Goal: Find specific fact: Find contact information

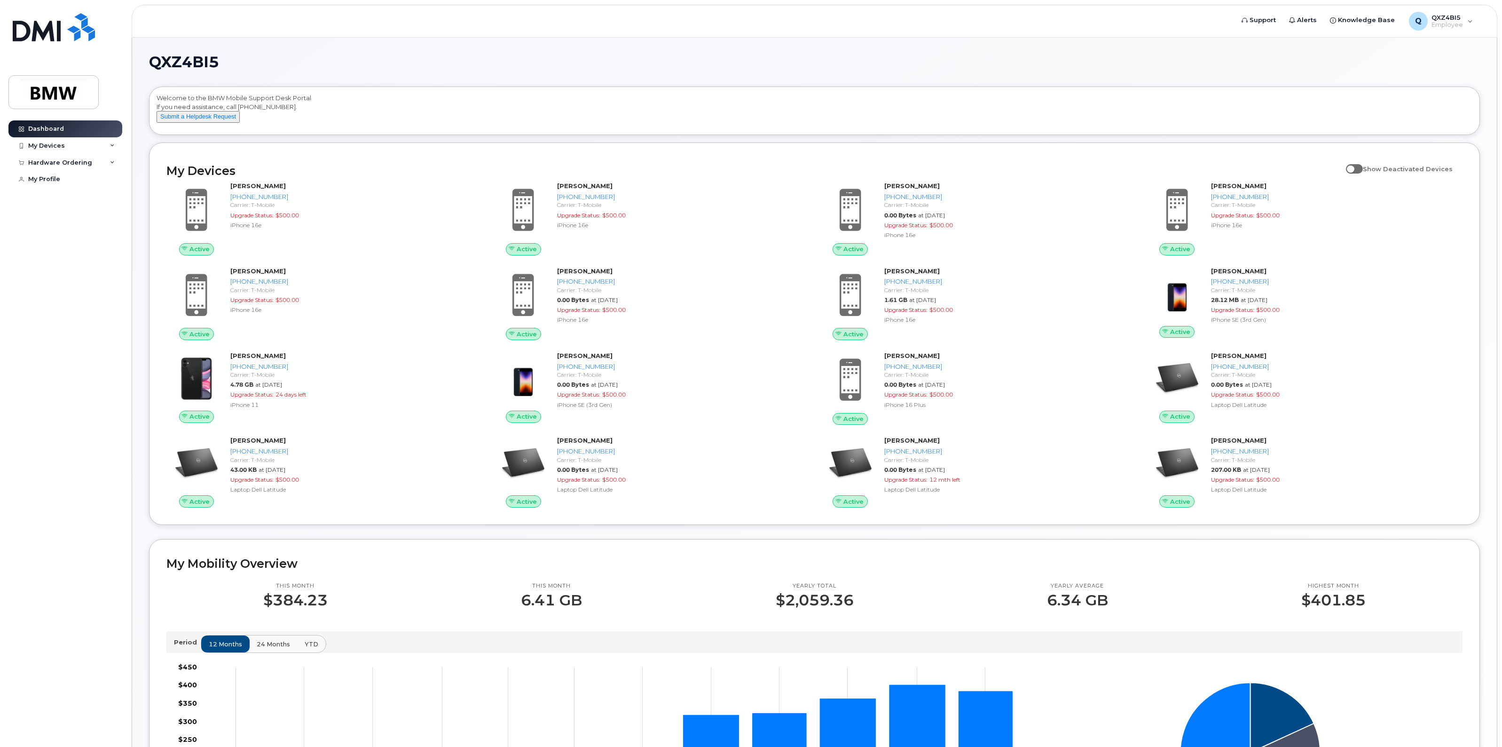
click at [805, 46] on div "QXZ4BI5 Welcome to the BMW Mobile Support Desk Portal If you need assistance, c…" at bounding box center [814, 553] width 1365 height 1031
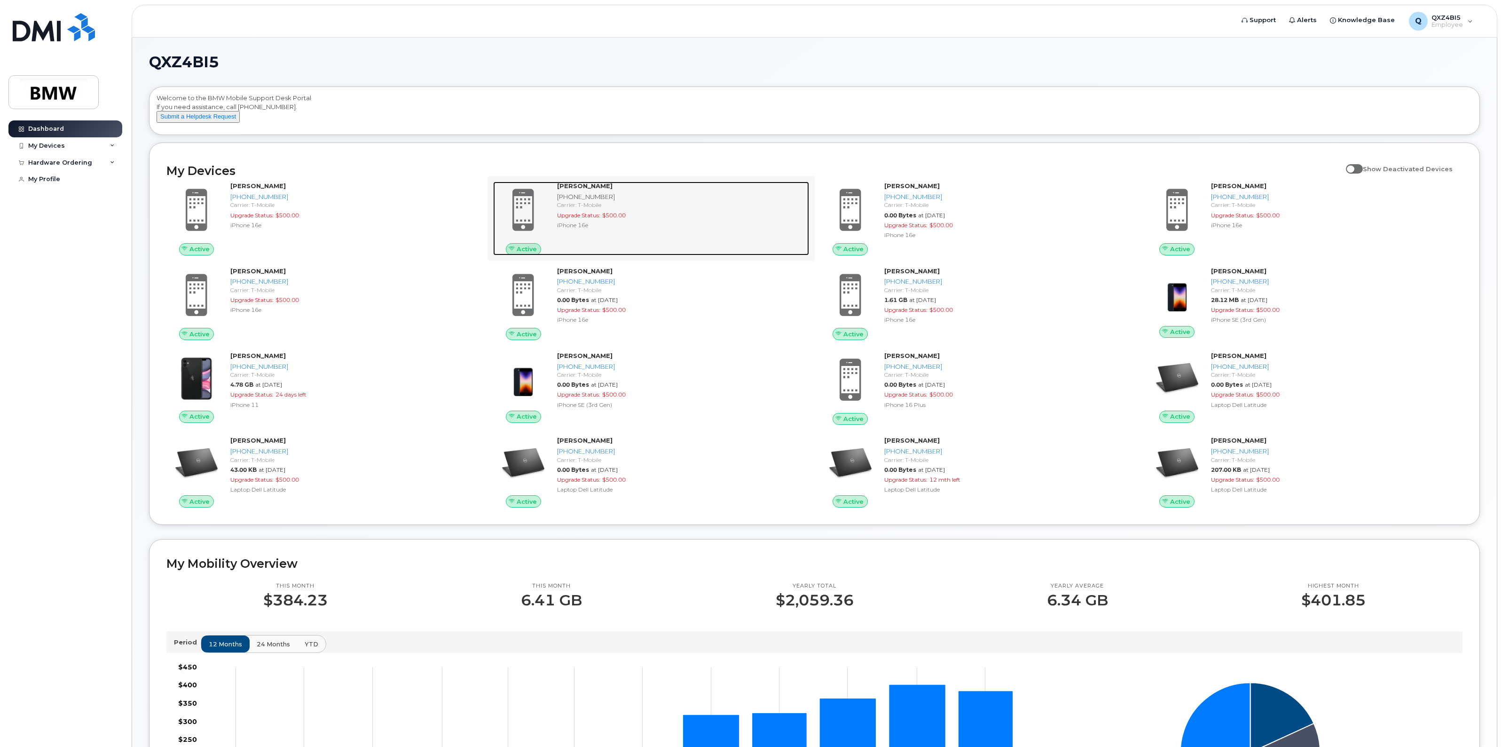
click at [585, 189] on strong "[PERSON_NAME]" at bounding box center [584, 186] width 55 height 8
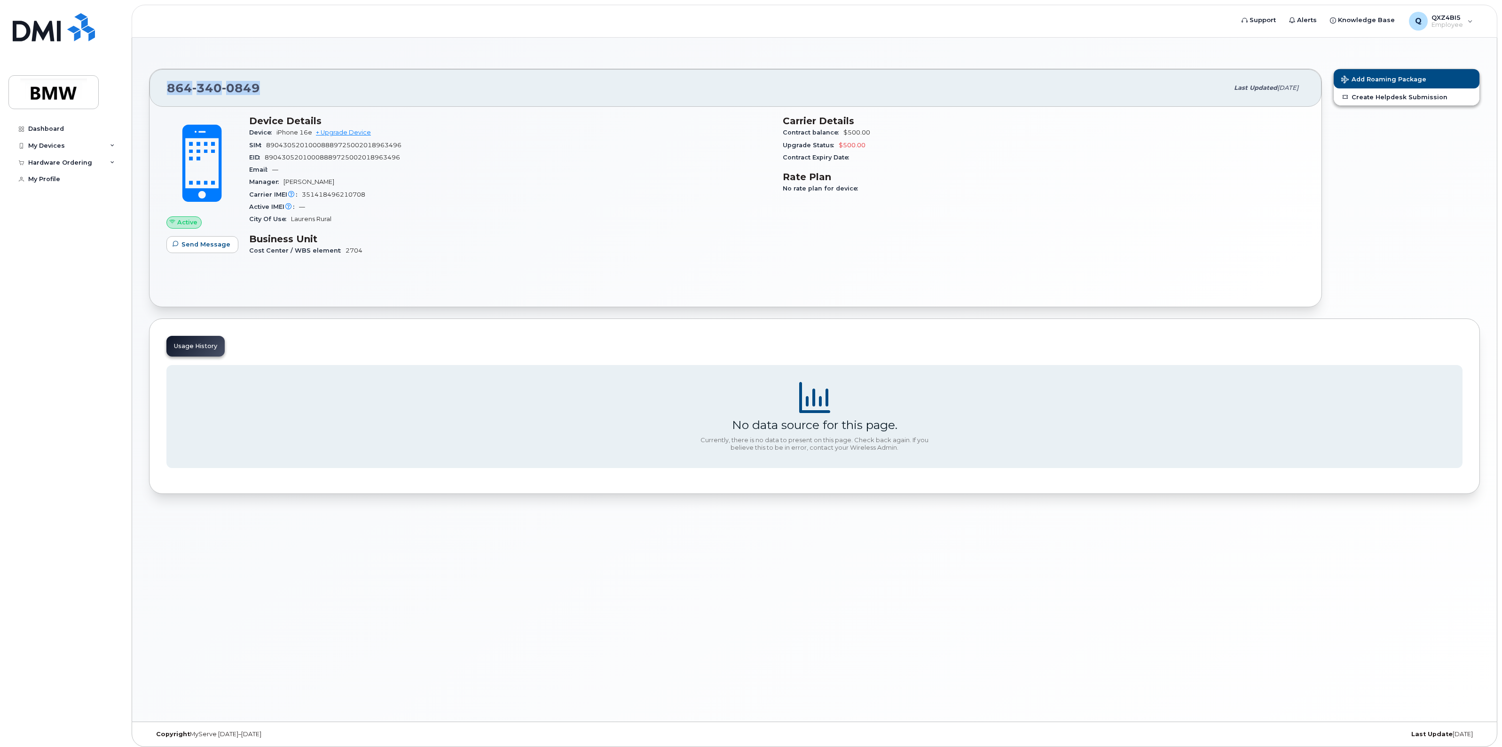
drag, startPoint x: 263, startPoint y: 88, endPoint x: 131, endPoint y: 88, distance: 132.6
click at [131, 88] on body "Support Alerts Knowledge Base Q QXZ4BI5 Employee English Français Sign out Dash…" at bounding box center [751, 375] width 1502 height 751
copy span "864 340 0849"
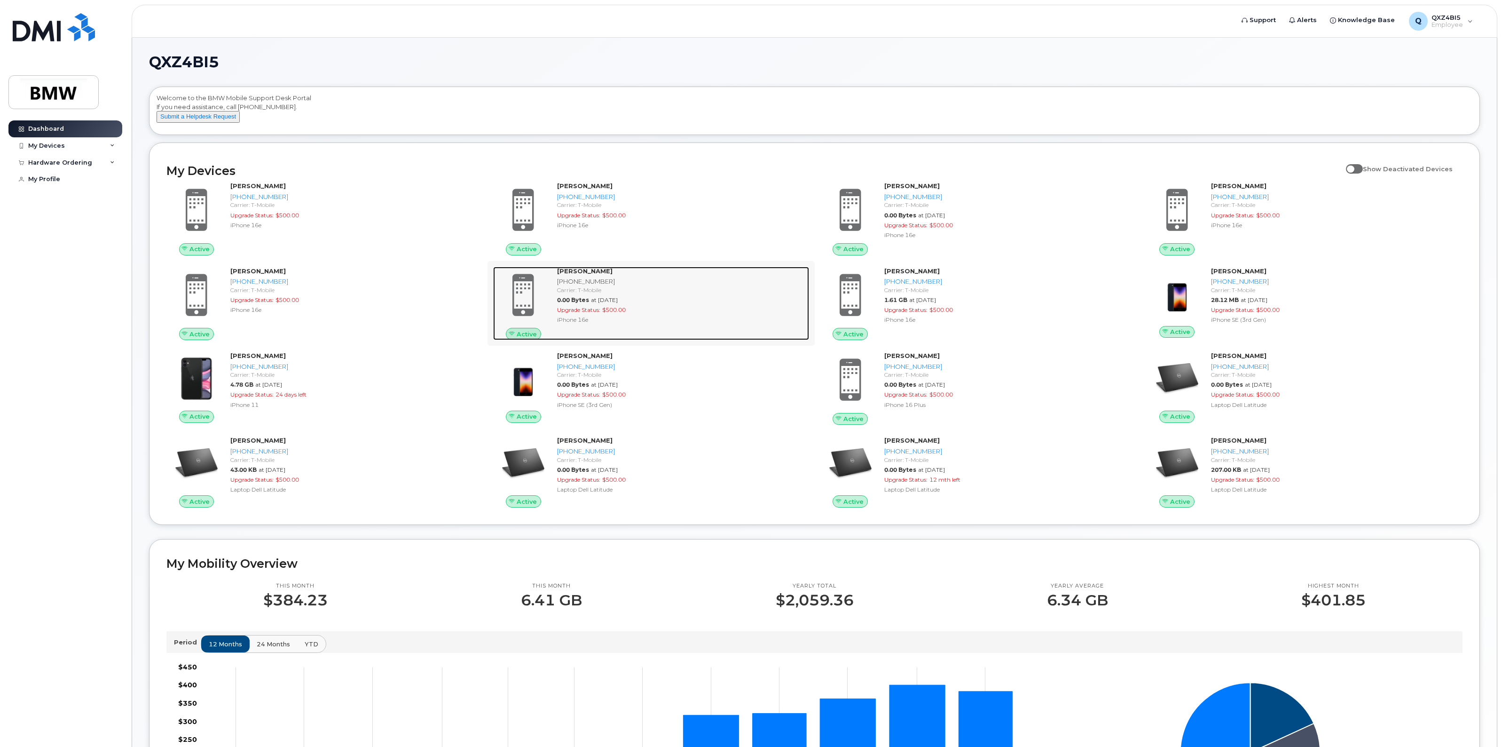
drag, startPoint x: 615, startPoint y: 296, endPoint x: 698, endPoint y: 304, distance: 83.6
click at [615, 294] on div "Carrier: T-Mobile" at bounding box center [681, 290] width 248 height 8
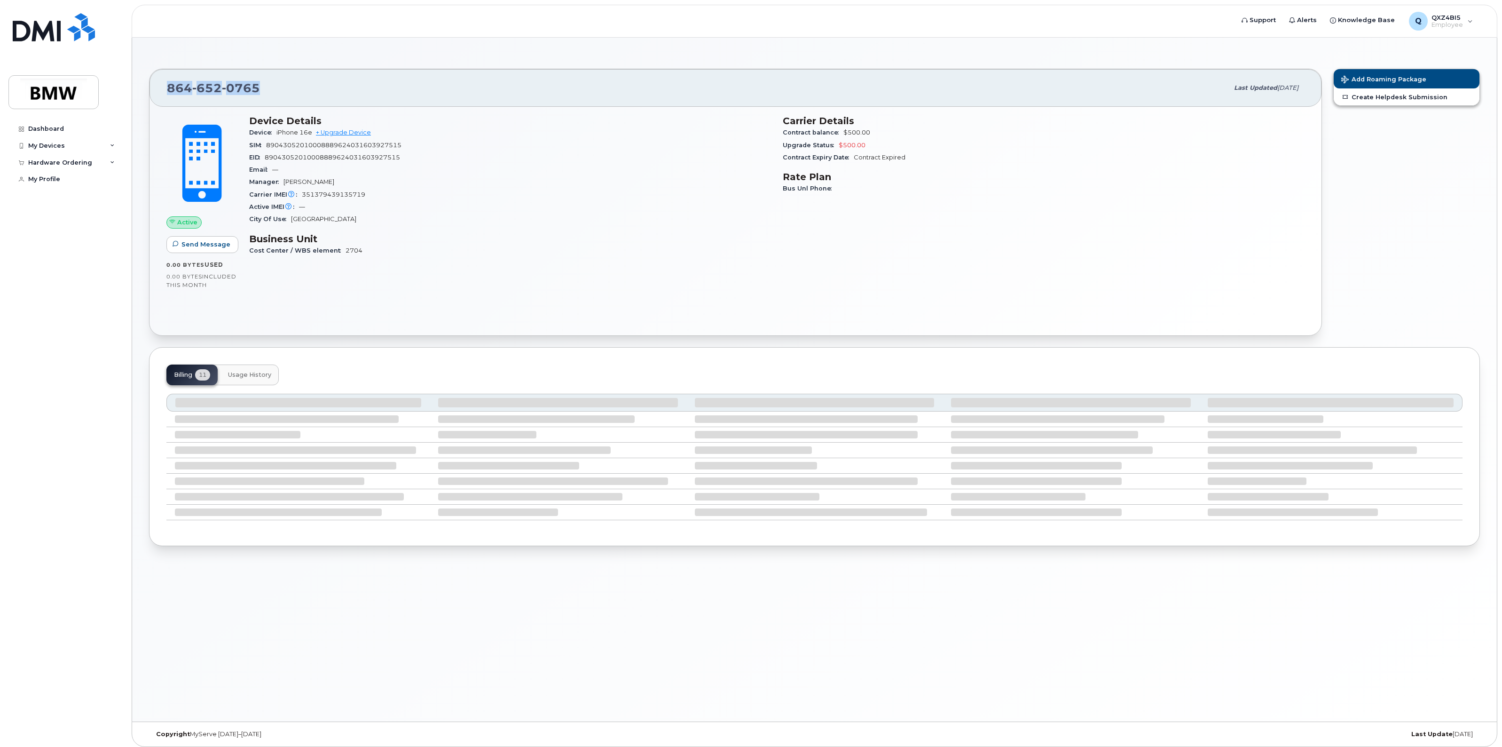
drag, startPoint x: 267, startPoint y: 84, endPoint x: 158, endPoint y: 83, distance: 109.1
click at [158, 83] on div "864 652 0765 Last updated Sep 17, 2025" at bounding box center [736, 88] width 1172 height 38
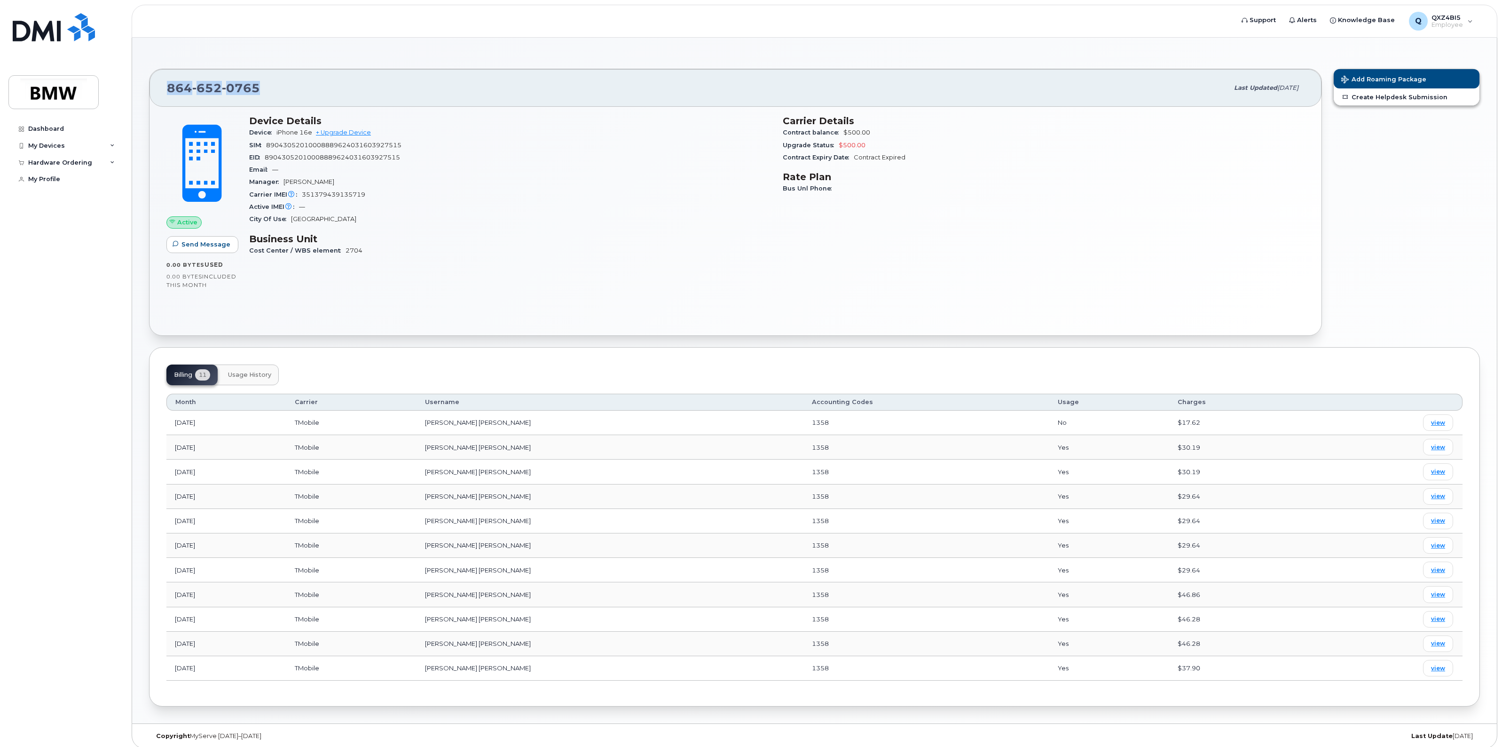
copy span "864 652 0765"
